Goal: Navigation & Orientation: Go to known website

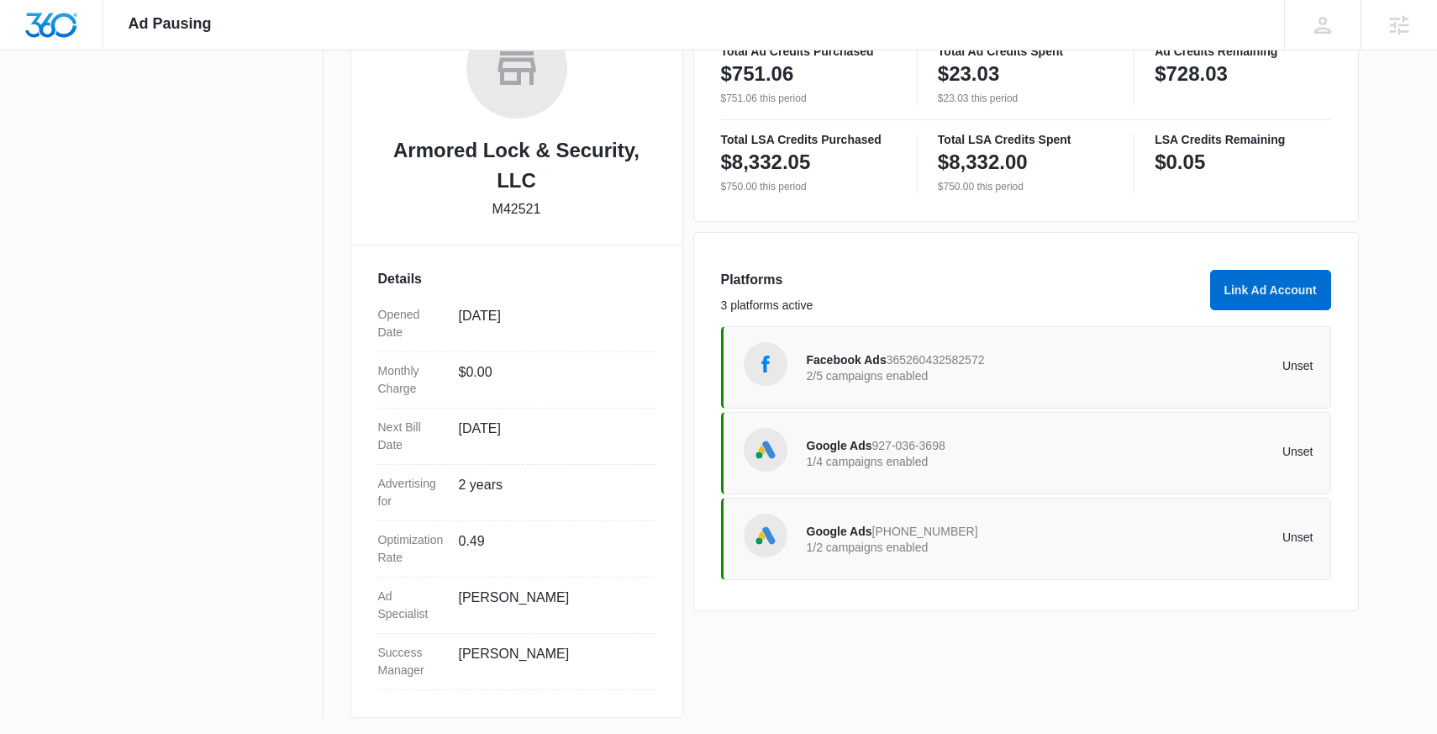
scroll to position [308, 0]
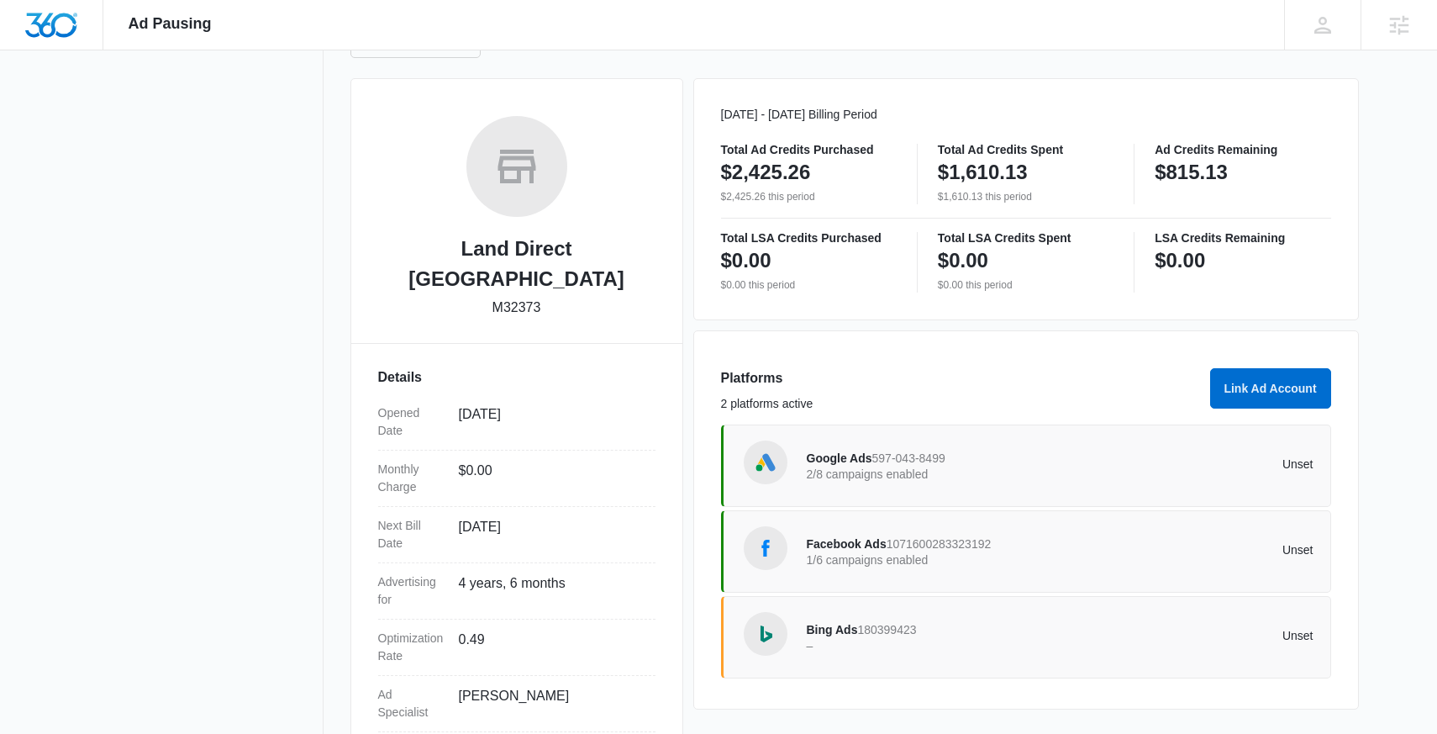
scroll to position [192, 0]
